Goal: Find contact information: Obtain details needed to contact an individual or organization

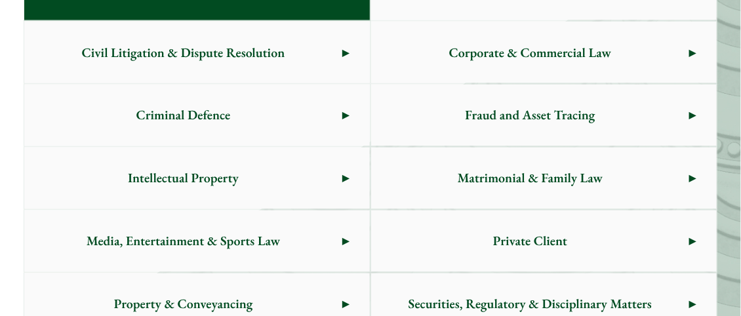
scroll to position [852, 0]
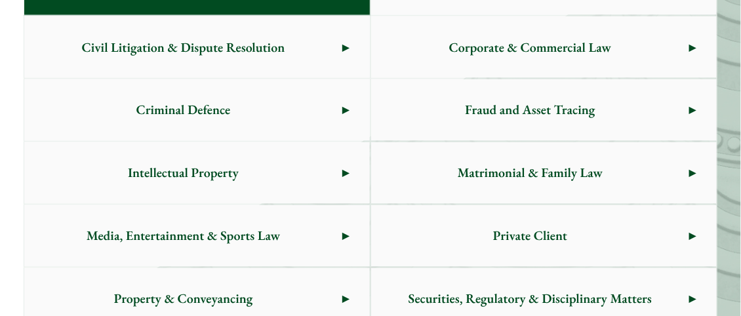
click at [620, 161] on span "Matrimonial & Family Law" at bounding box center [530, 173] width 318 height 62
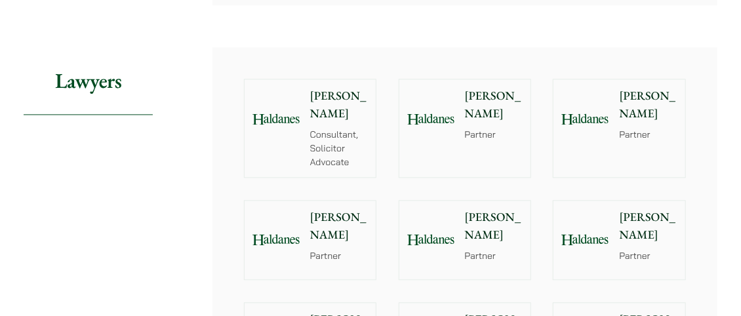
scroll to position [983, 0]
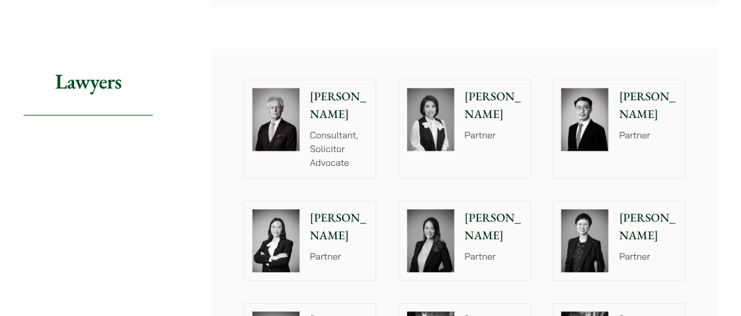
click at [603, 105] on img at bounding box center [584, 119] width 47 height 63
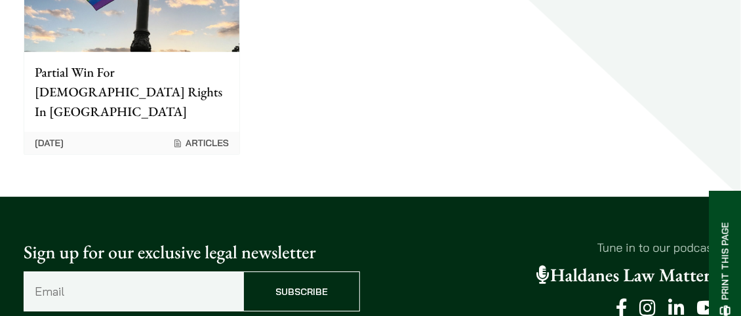
scroll to position [1507, 0]
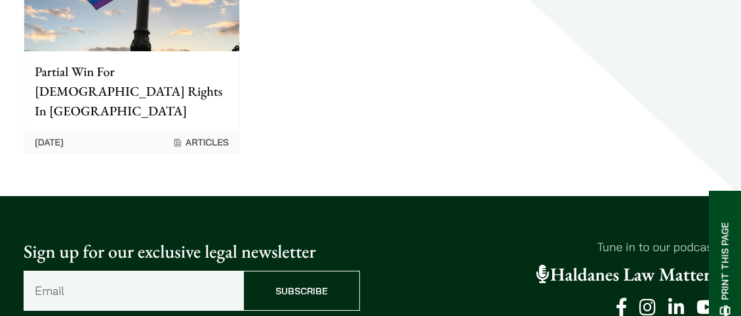
click at [294, 59] on div "Partial Win For LGBT Rights In Hong Kong 06/09/2023 Articles" at bounding box center [370, 25] width 716 height 280
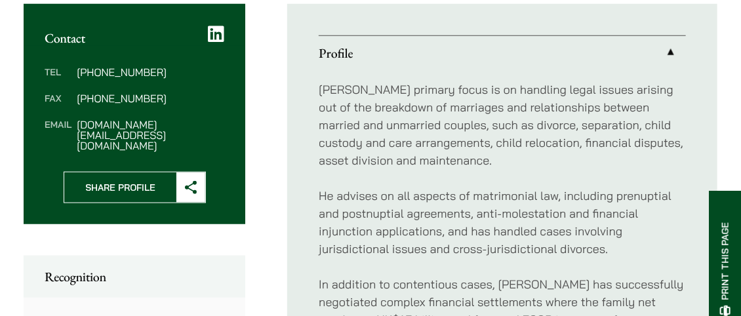
scroll to position [459, 0]
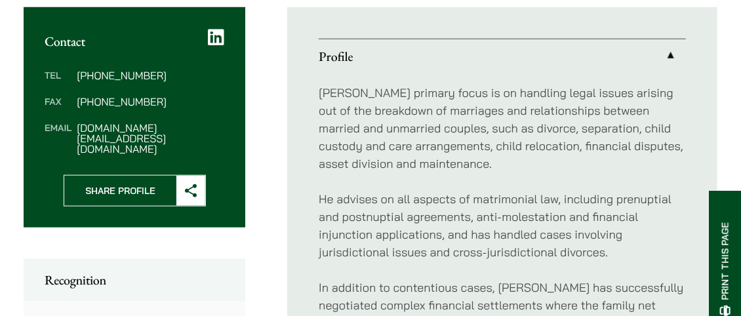
drag, startPoint x: 281, startPoint y: 58, endPoint x: 313, endPoint y: 58, distance: 32.1
